Goal: Navigation & Orientation: Find specific page/section

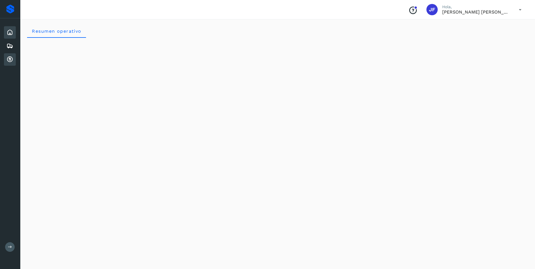
click at [8, 56] on icon at bounding box center [9, 59] width 7 height 7
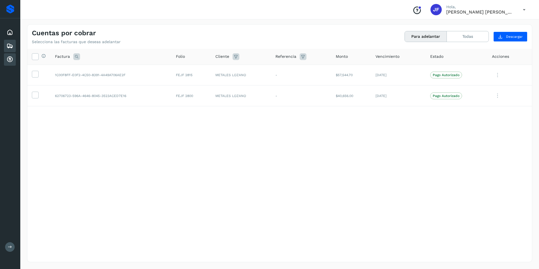
click at [11, 49] on icon at bounding box center [9, 46] width 7 height 7
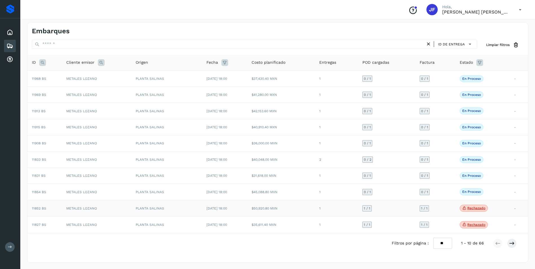
scroll to position [3, 0]
click at [516, 243] on button at bounding box center [512, 243] width 10 height 10
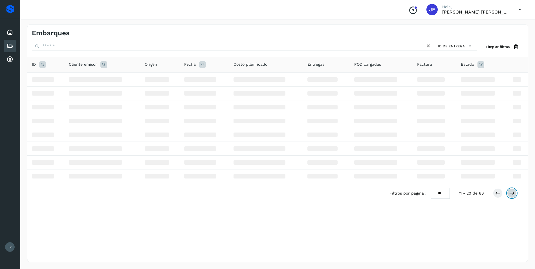
scroll to position [0, 0]
